Goal: Find specific page/section: Find specific page/section

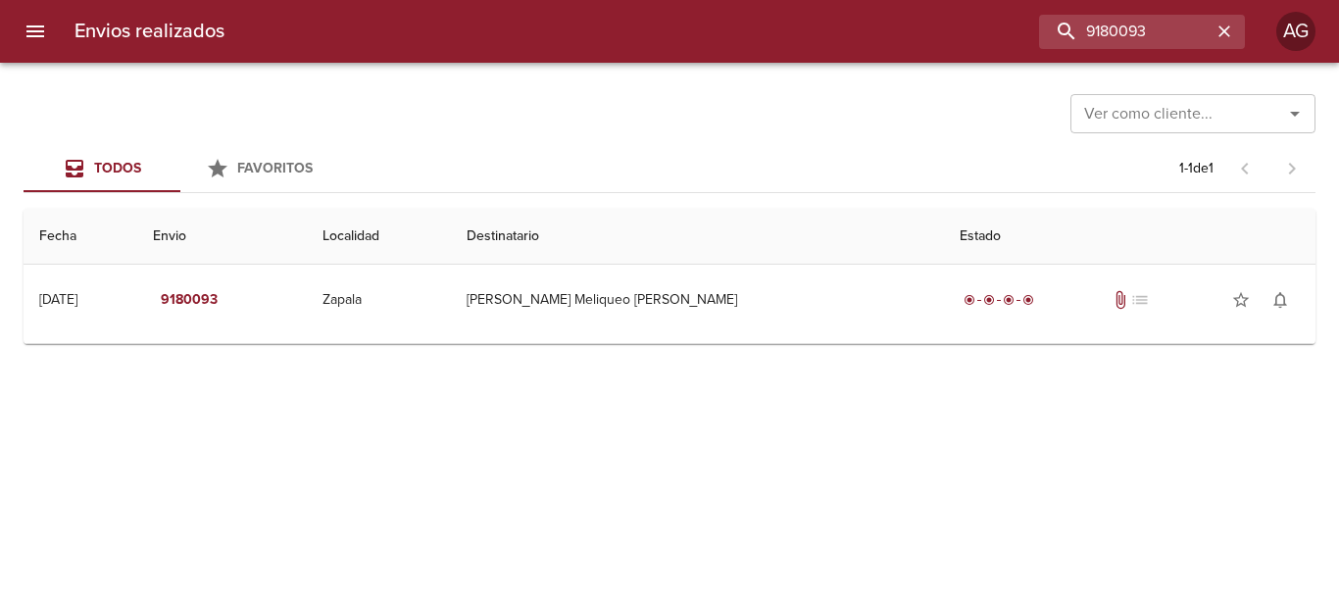
click at [1114, 31] on input "9180093" at bounding box center [1125, 32] width 173 height 34
type input "RETIRO ORO"
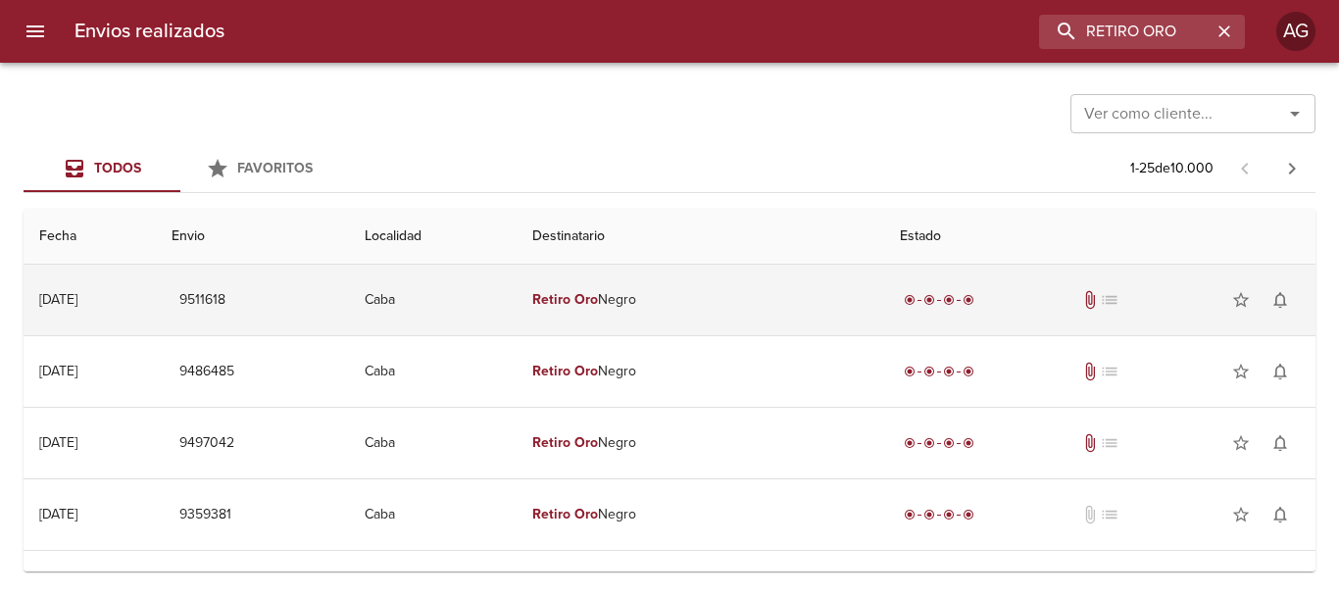
click at [686, 326] on td "Retiro Oro Negro" at bounding box center [701, 300] width 368 height 71
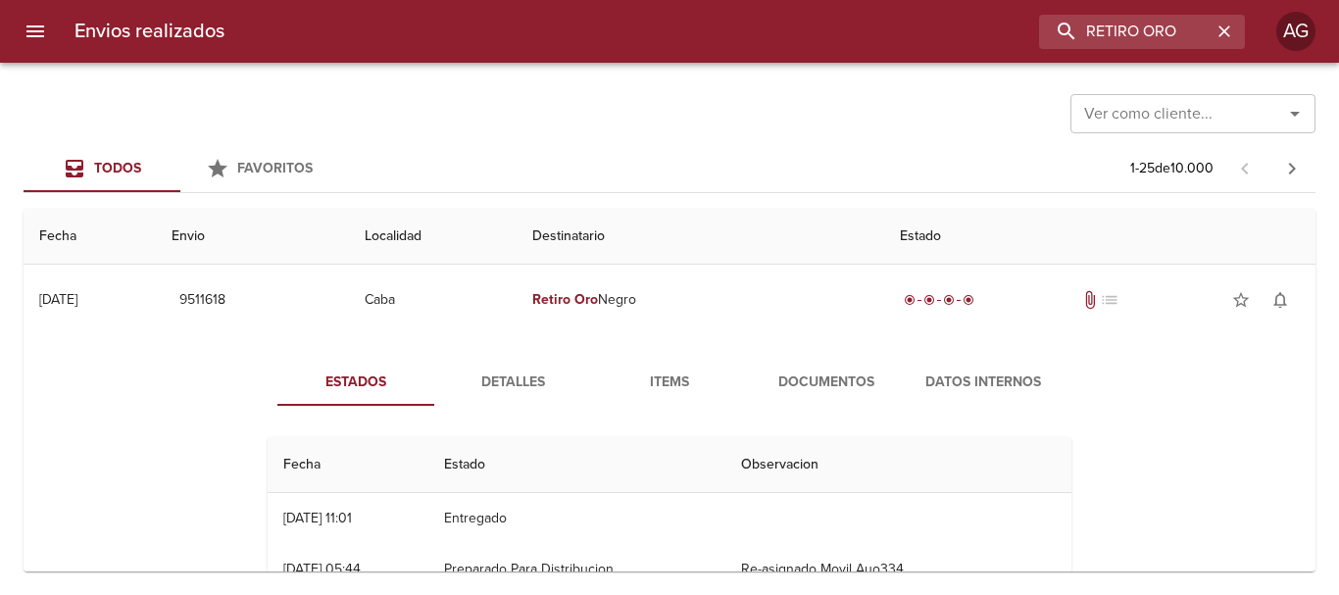
click at [546, 379] on span "Detalles" at bounding box center [512, 383] width 133 height 25
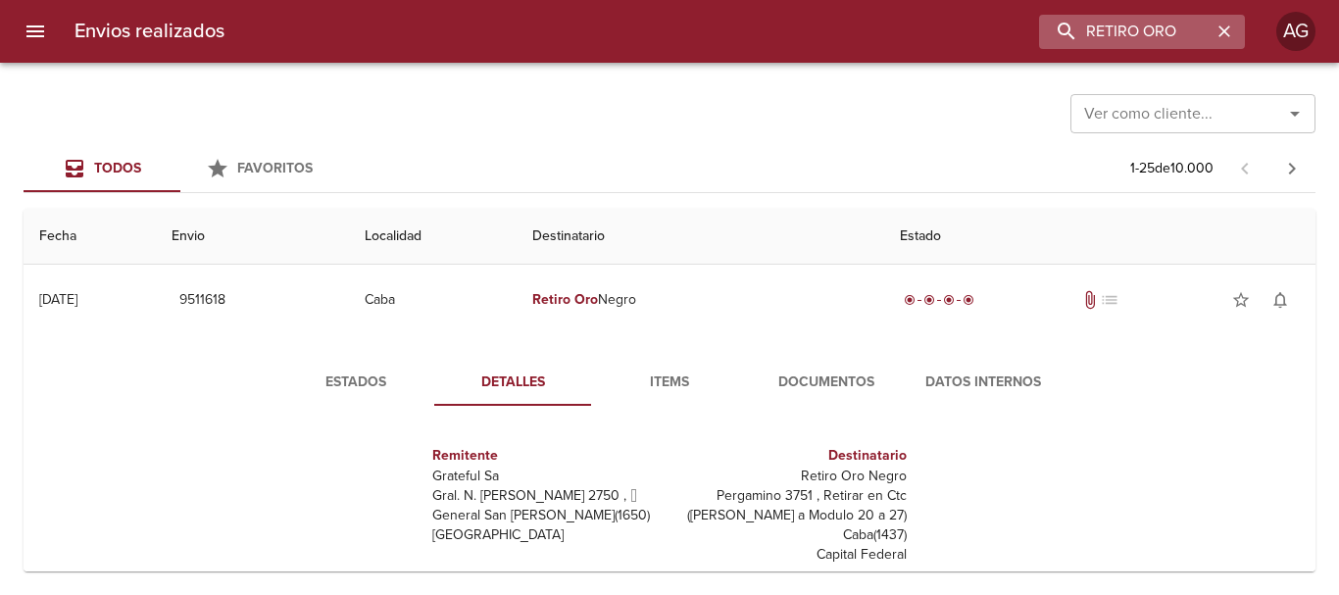
click at [1227, 33] on icon "button" at bounding box center [1224, 31] width 12 height 12
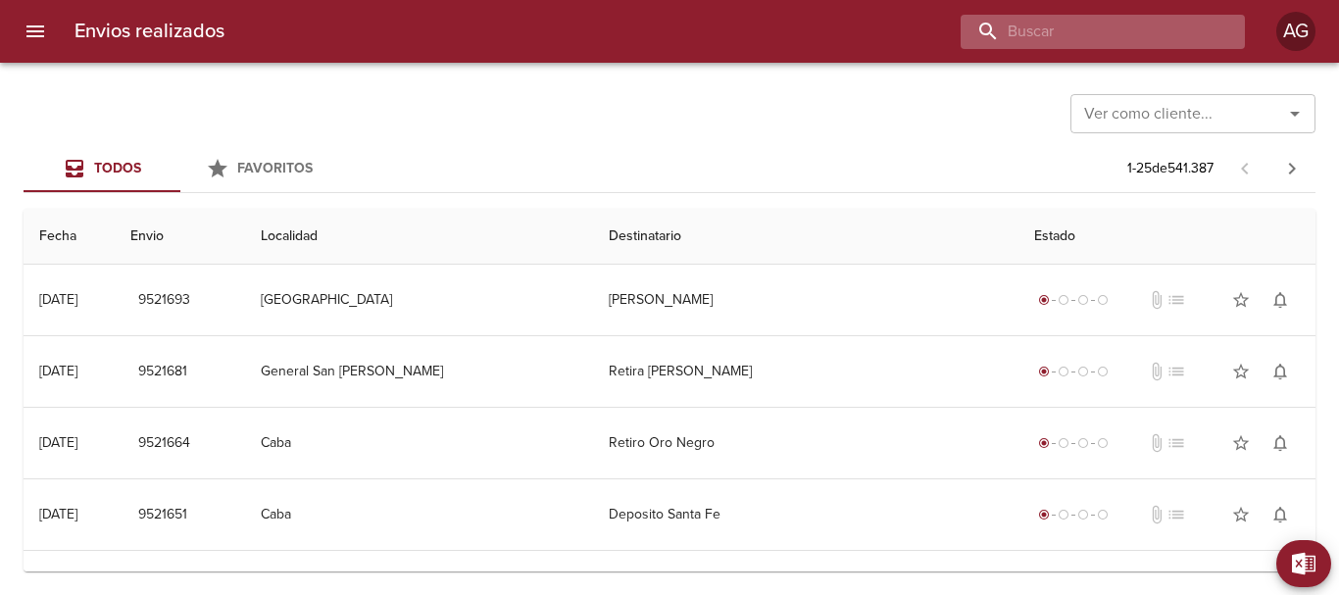
click at [1119, 37] on input "buscar" at bounding box center [1086, 32] width 251 height 34
paste input "Sabrina Lopez Ml"
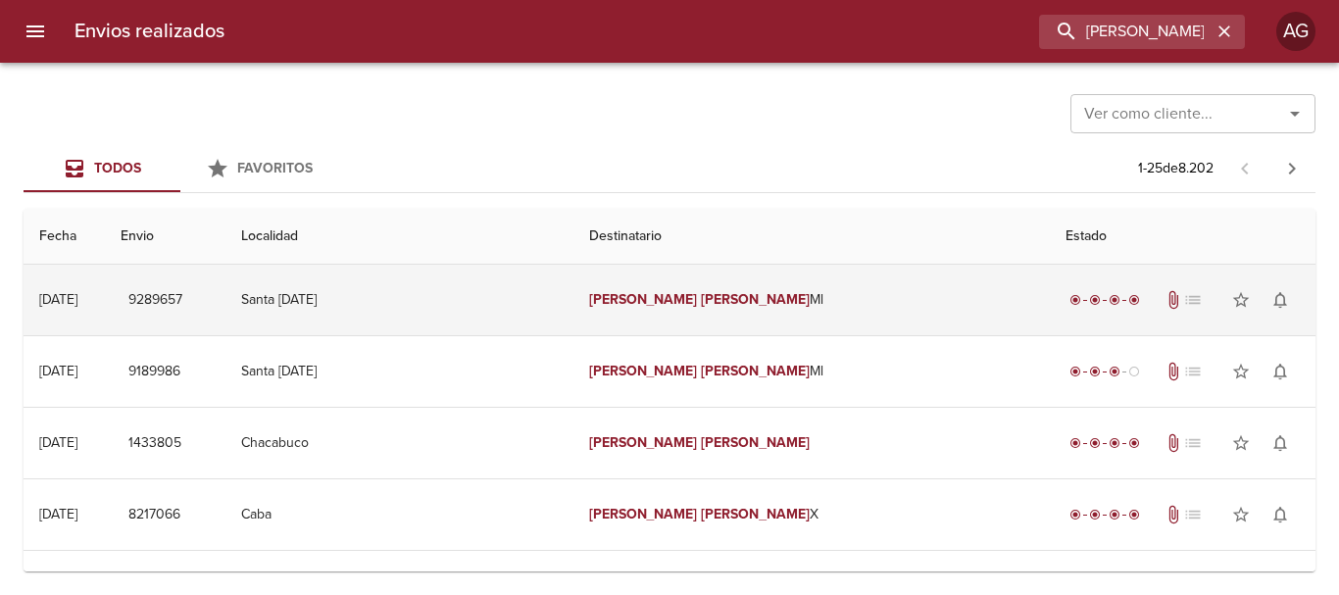
click at [572, 303] on td "Santa Lucia" at bounding box center [398, 300] width 347 height 71
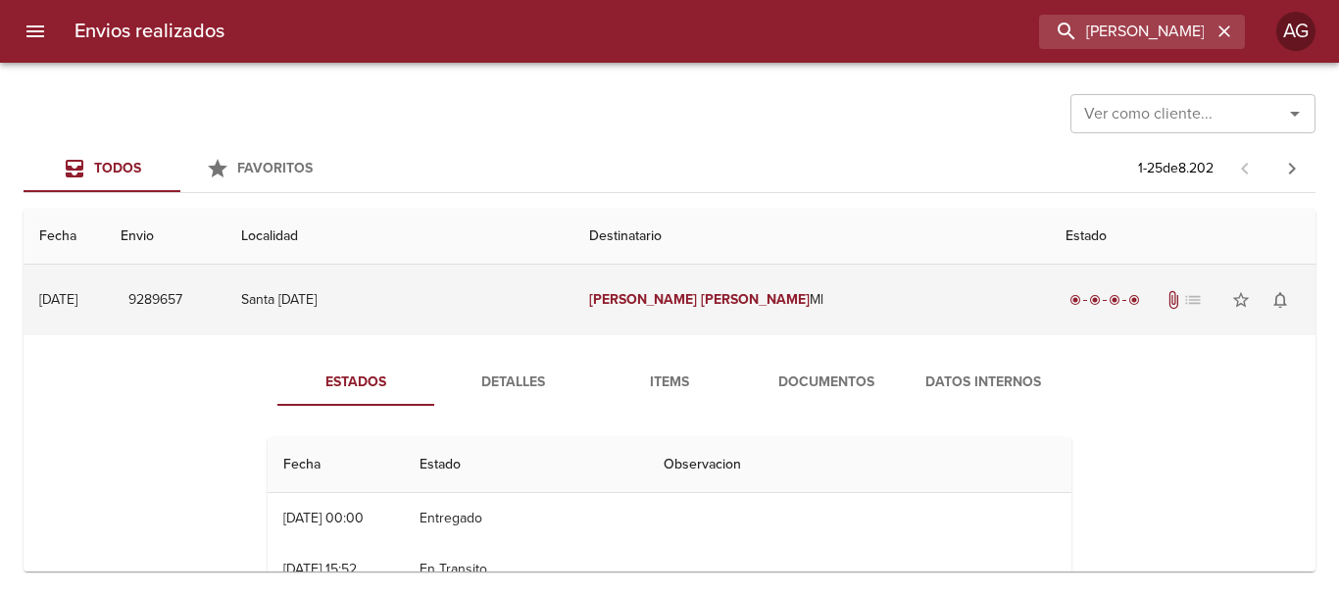
click at [602, 312] on td "Sabrina Lopez Ml" at bounding box center [811, 300] width 477 height 71
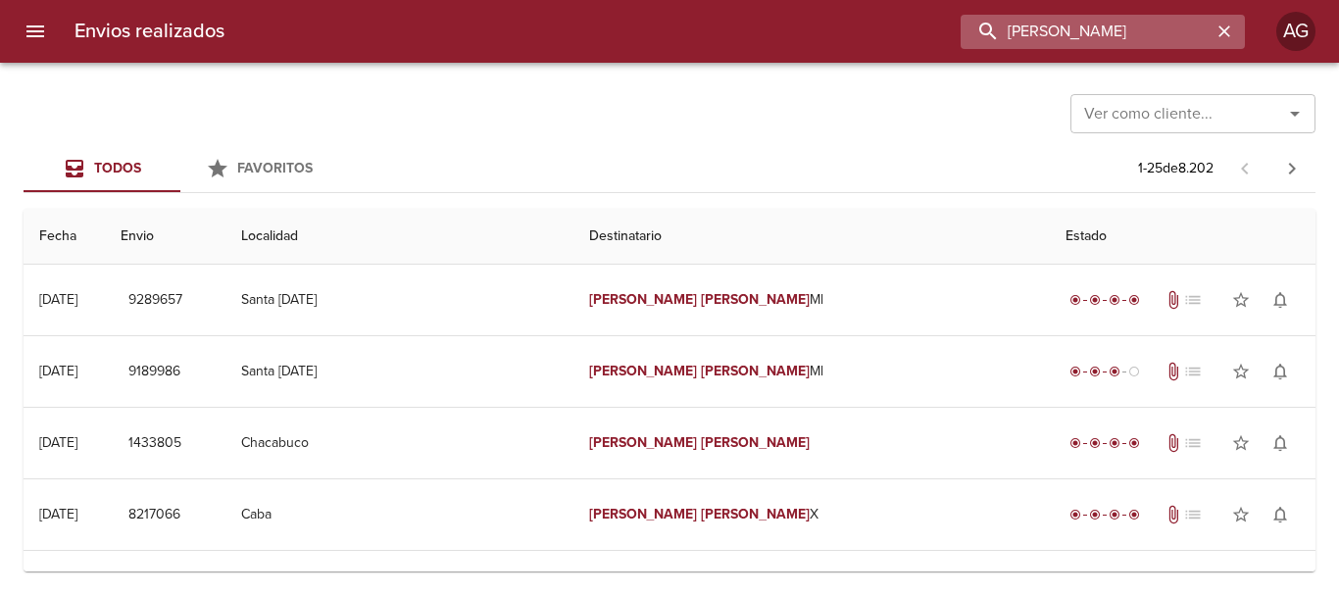
click at [1134, 34] on input "Sabrina Lopez" at bounding box center [1086, 32] width 251 height 34
paste input "246970"
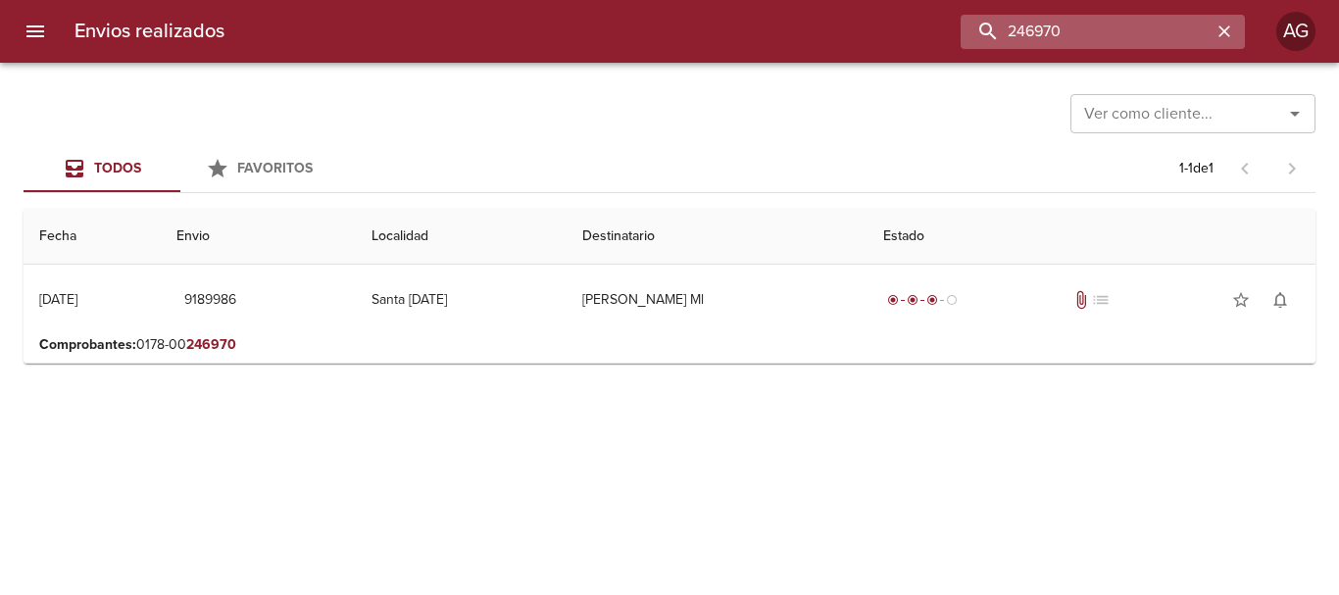
click at [1073, 20] on input "246970" at bounding box center [1086, 32] width 251 height 34
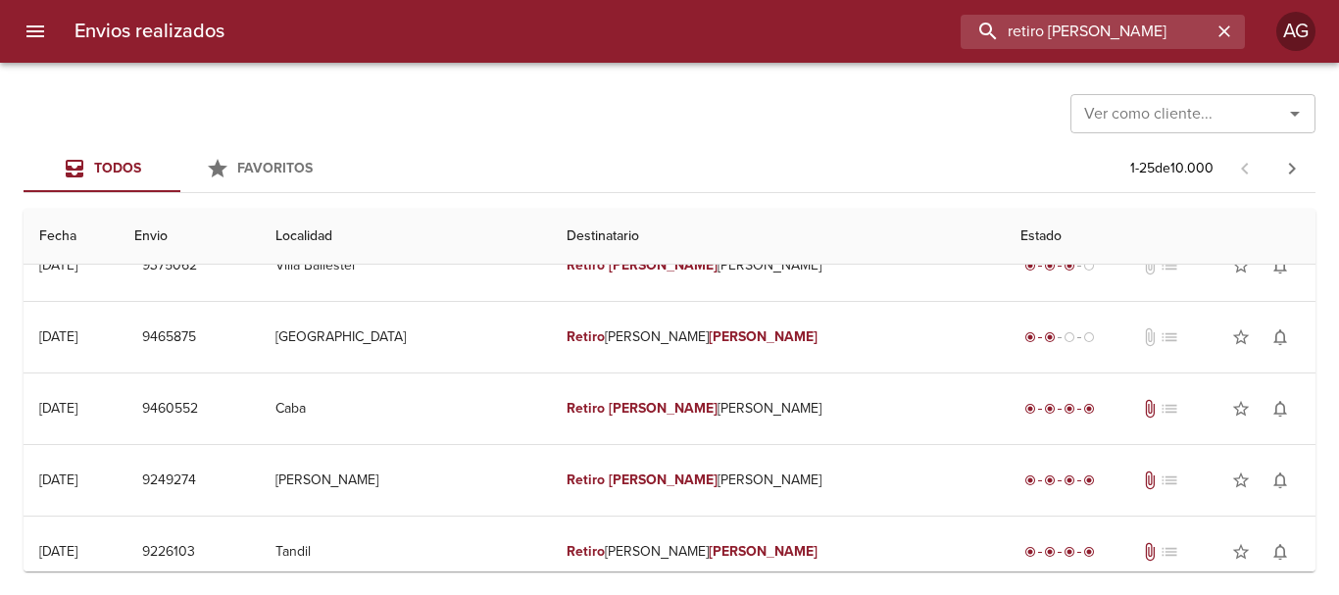
scroll to position [686, 0]
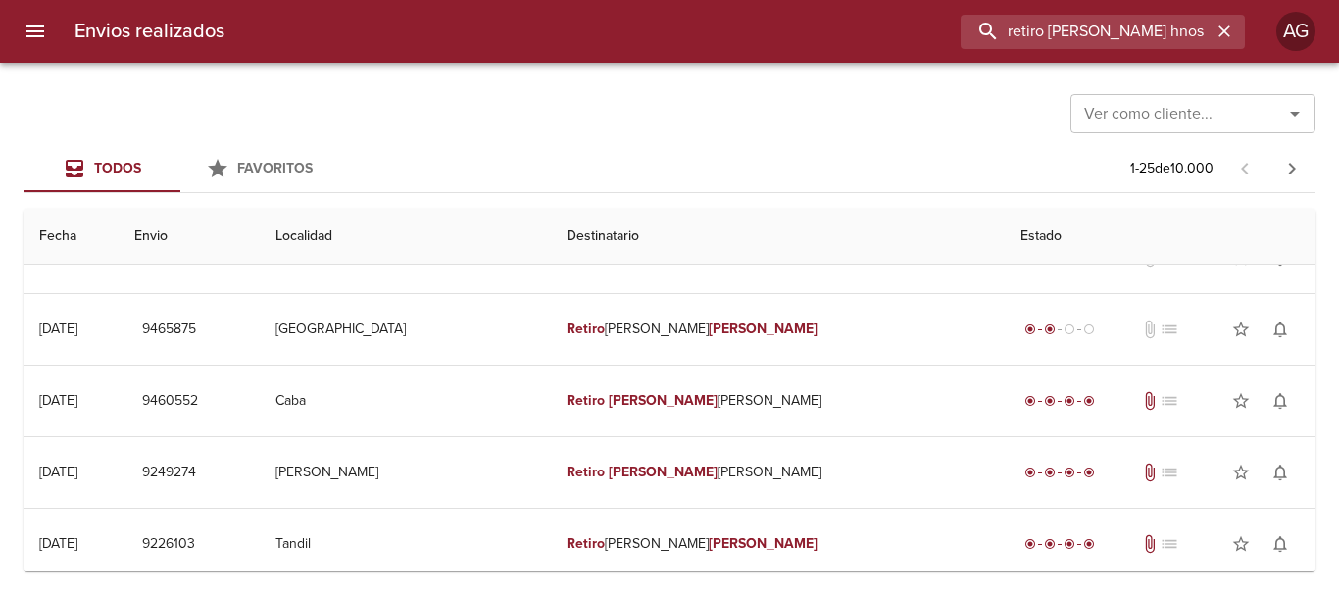
type input "retiro rodriguez hnos"
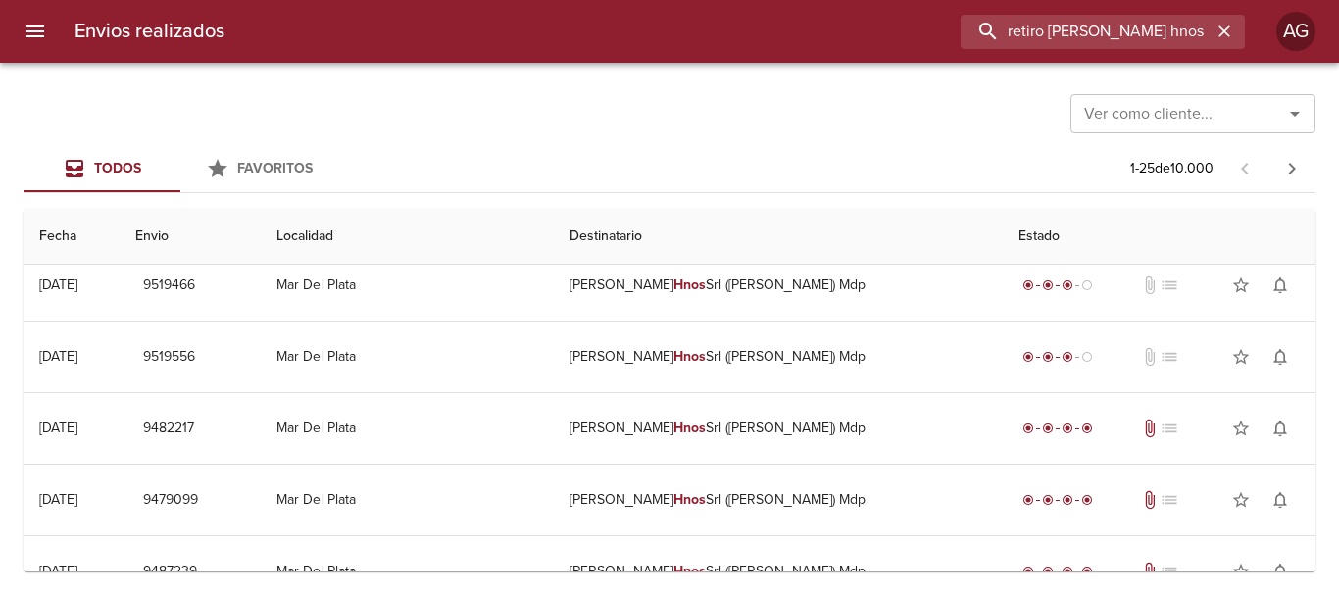
scroll to position [0, 0]
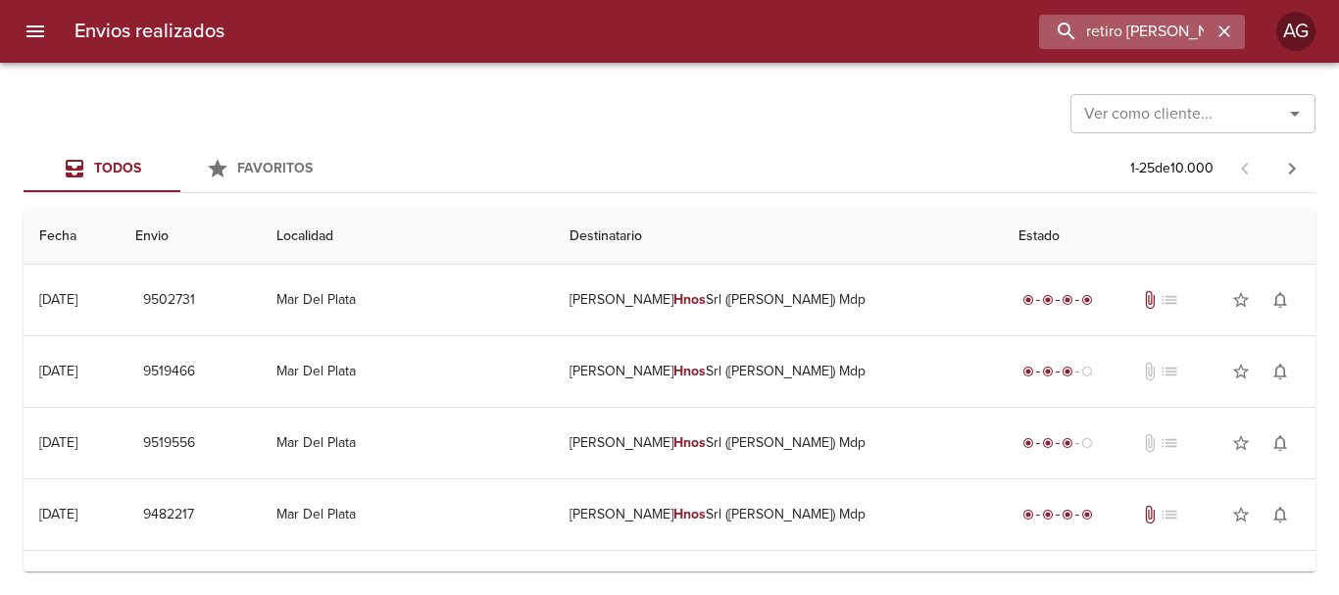
click at [1229, 33] on icon "button" at bounding box center [1225, 32] width 20 height 20
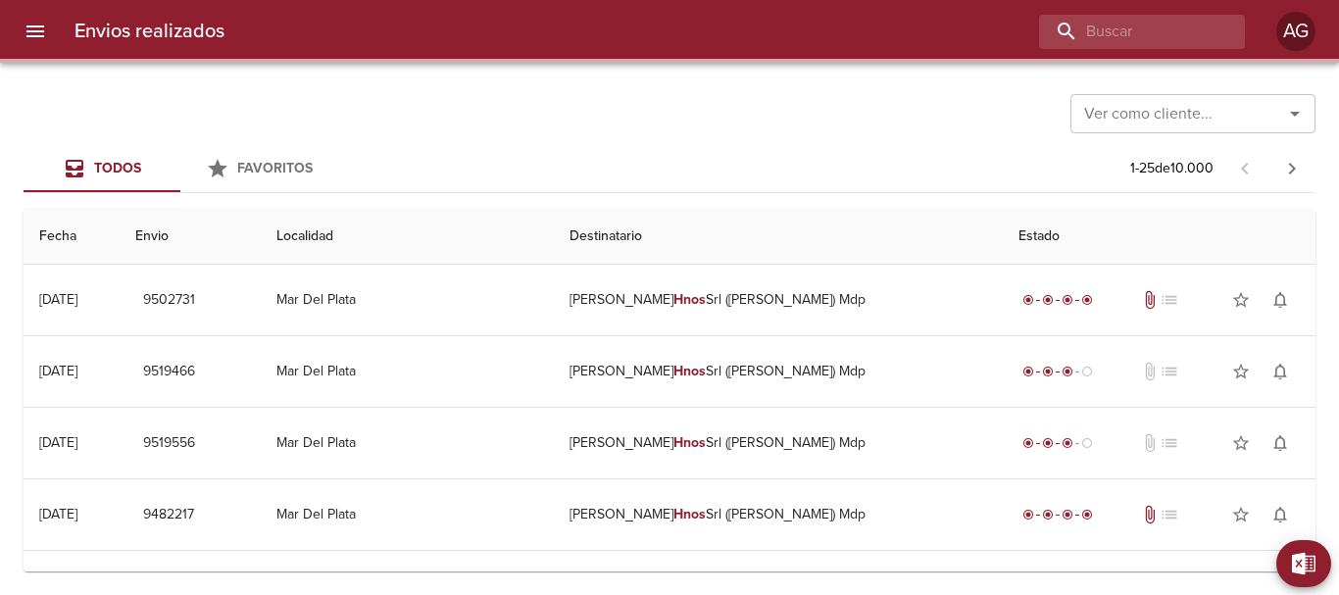
click at [730, 141] on div "Ver como cliente... Ver como cliente... Todos Favoritos 1 - 25 de 10.000 Fecha …" at bounding box center [669, 329] width 1339 height 532
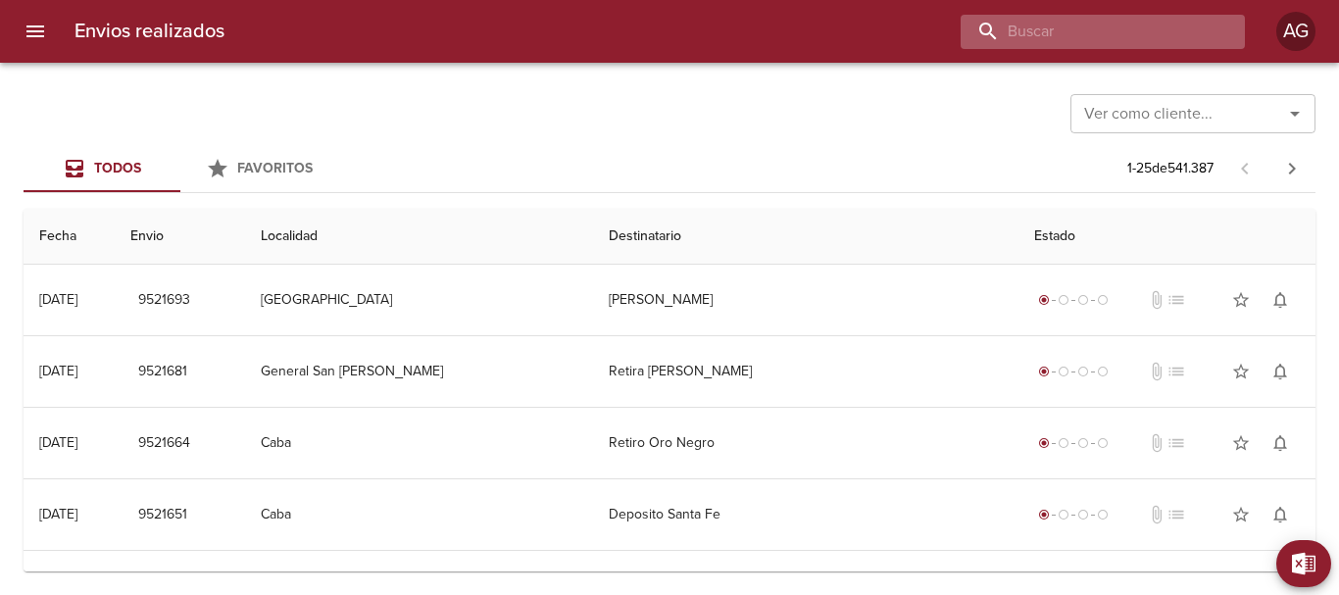
click at [1123, 21] on input "buscar" at bounding box center [1086, 32] width 251 height 34
paste input "Ramiro Cambiteli"
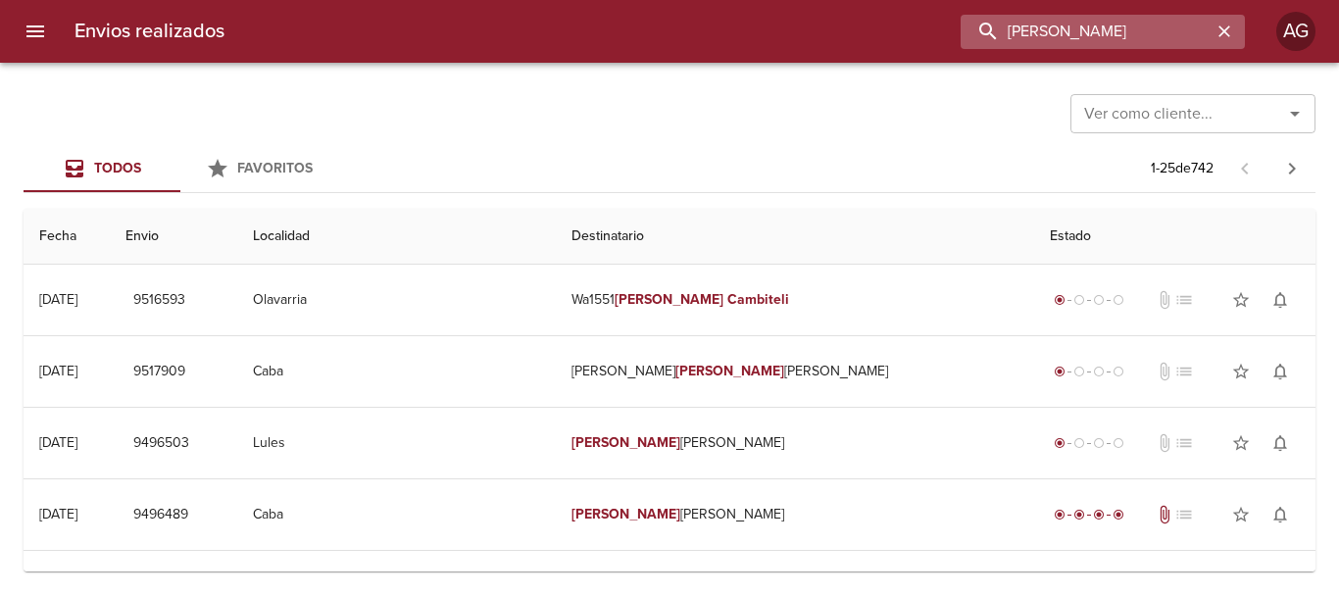
click at [1109, 36] on input "Ramiro Cambiteli" at bounding box center [1086, 32] width 251 height 34
click at [1109, 36] on input "9516593" at bounding box center [1086, 32] width 251 height 34
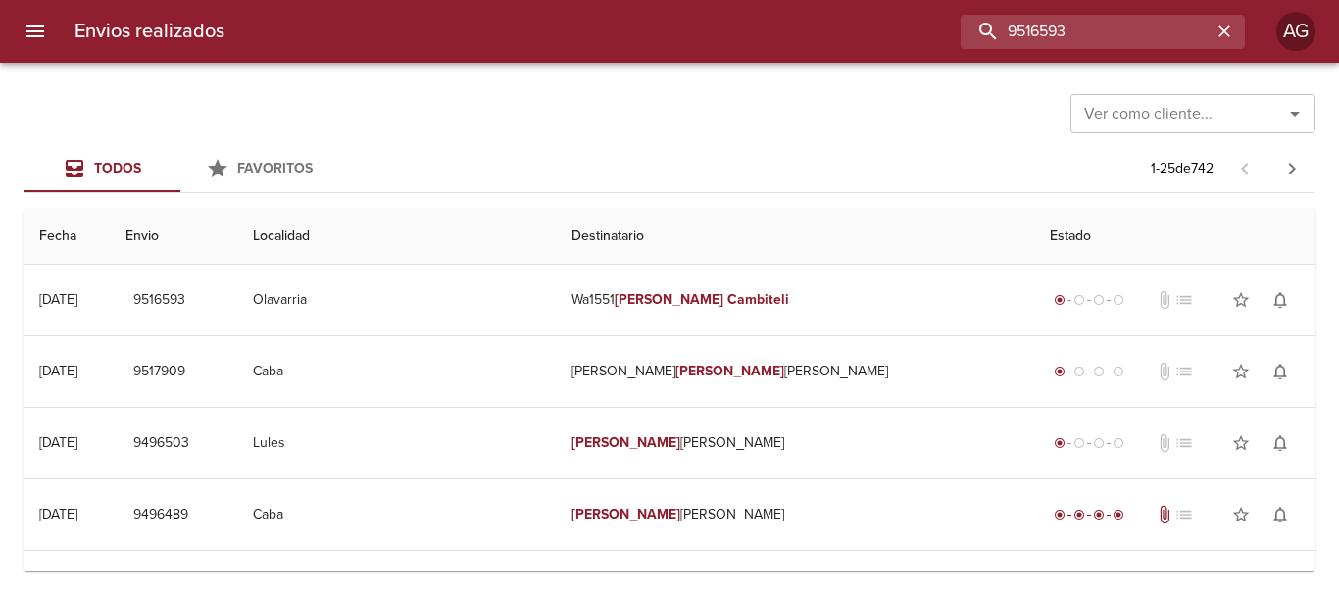
type input "9516593"
